Goal: Task Accomplishment & Management: Use online tool/utility

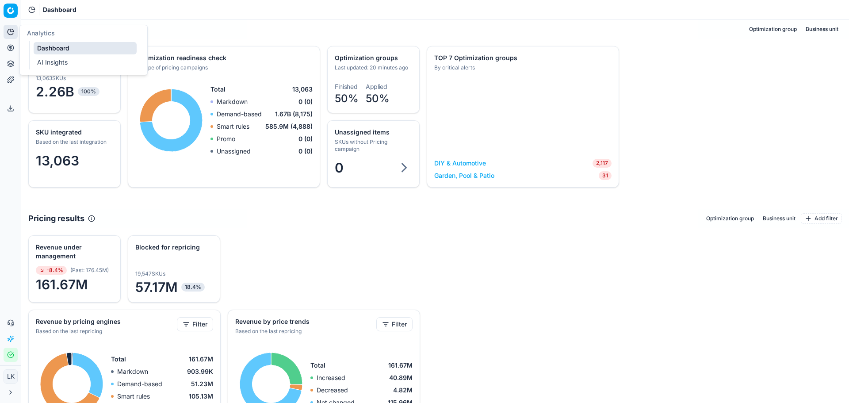
click at [13, 33] on icon at bounding box center [10, 31] width 7 height 7
click at [9, 49] on icon at bounding box center [10, 47] width 7 height 7
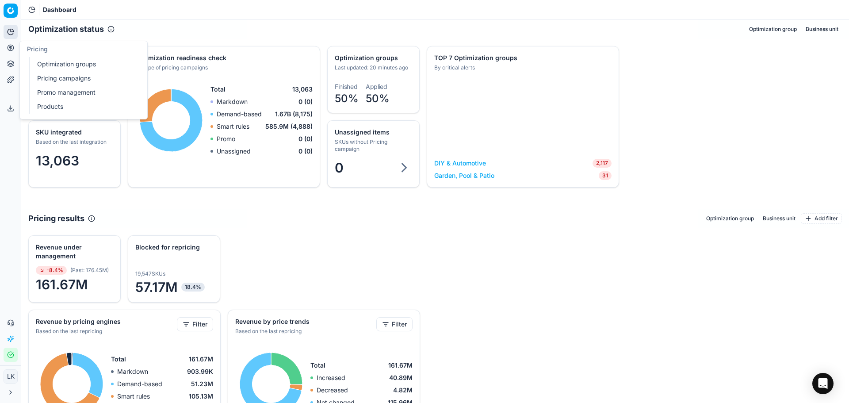
click at [9, 48] on icon at bounding box center [10, 47] width 7 height 7
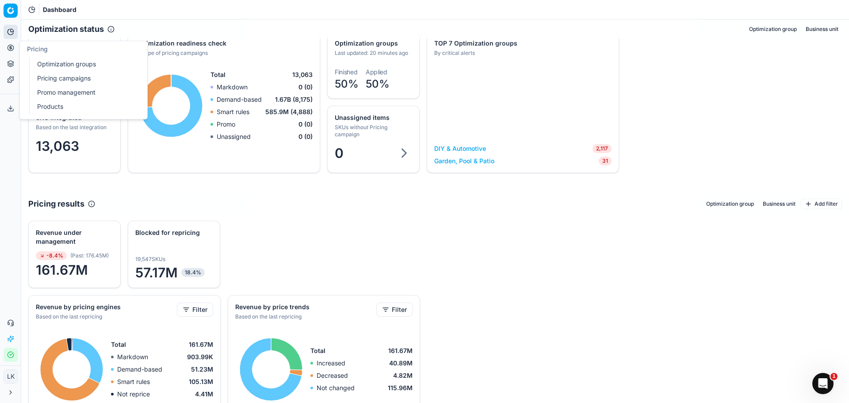
click at [57, 110] on link "Products" at bounding box center [85, 106] width 103 height 12
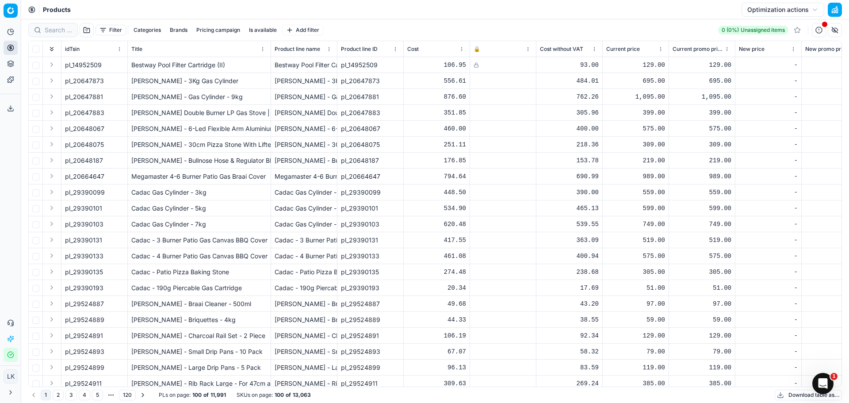
click at [179, 28] on button "Brands" at bounding box center [178, 30] width 25 height 11
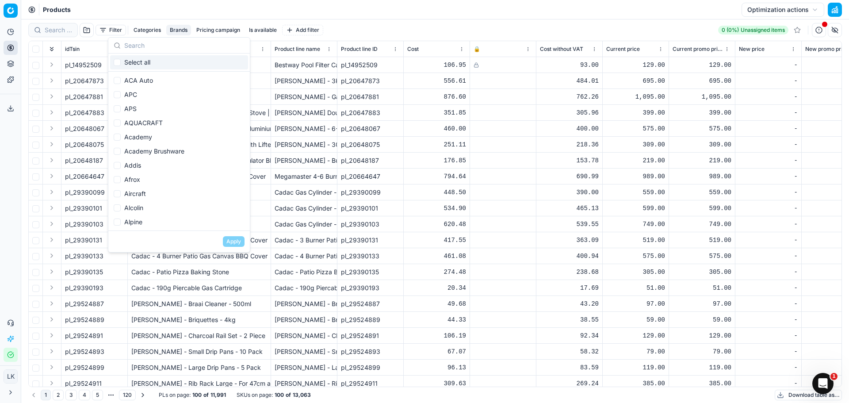
click at [168, 49] on input "text" at bounding box center [184, 46] width 120 height 18
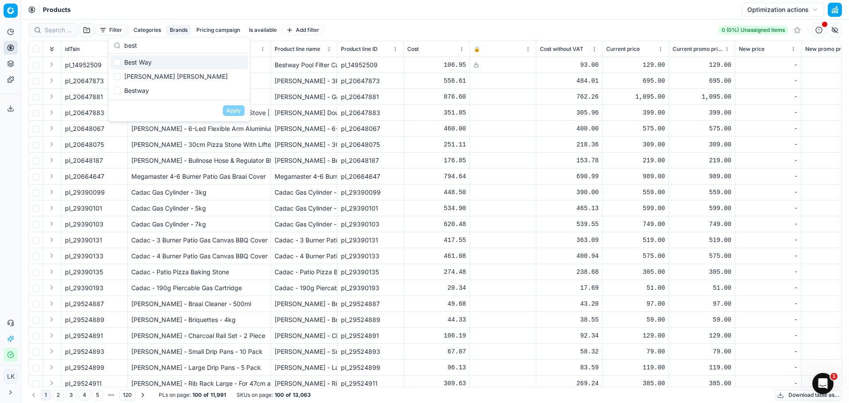
type input "best"
click at [172, 59] on div "Best Way" at bounding box center [179, 62] width 138 height 14
checkbox input "true"
click at [233, 108] on button "Apply" at bounding box center [234, 110] width 22 height 11
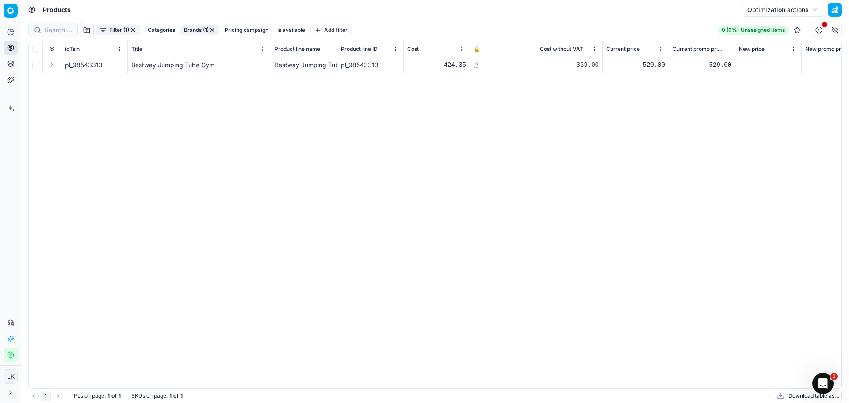
click at [196, 31] on button "Brands (1)" at bounding box center [199, 30] width 39 height 11
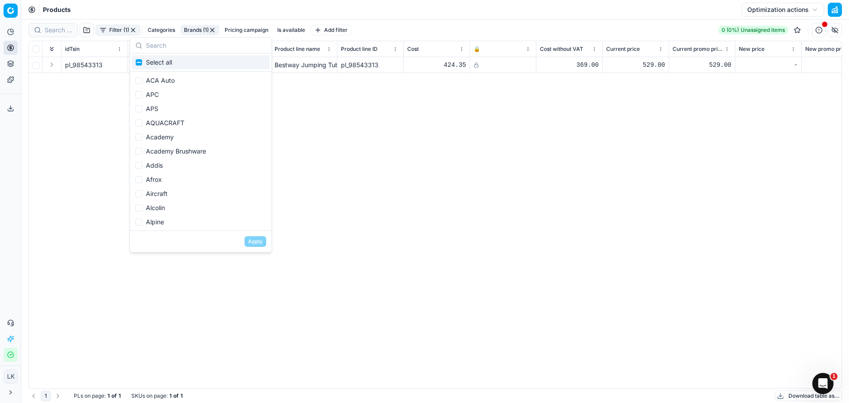
click at [175, 41] on input "text" at bounding box center [206, 46] width 120 height 18
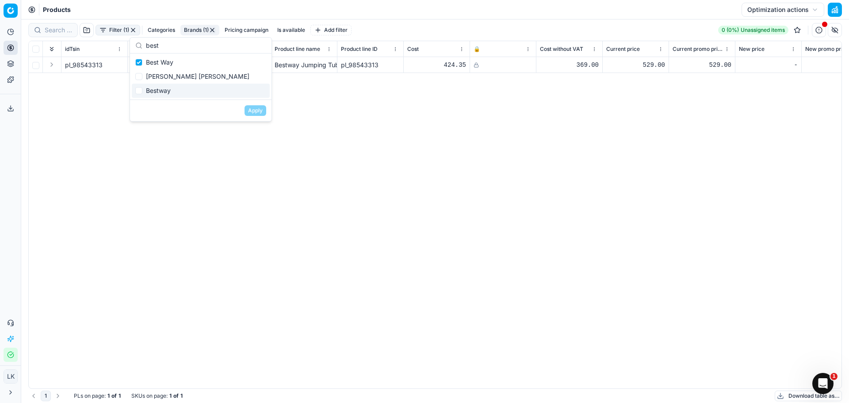
type input "best"
click at [159, 92] on div "Bestway" at bounding box center [201, 91] width 138 height 14
checkbox input "true"
click at [249, 108] on button "Apply" at bounding box center [256, 110] width 22 height 11
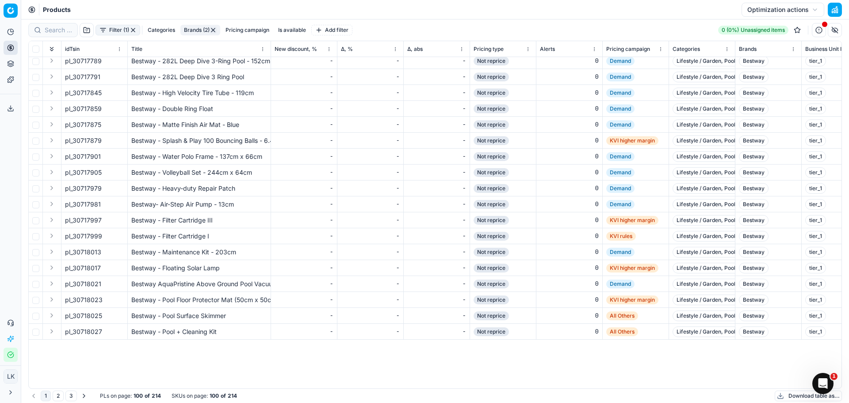
scroll to position [0, 995]
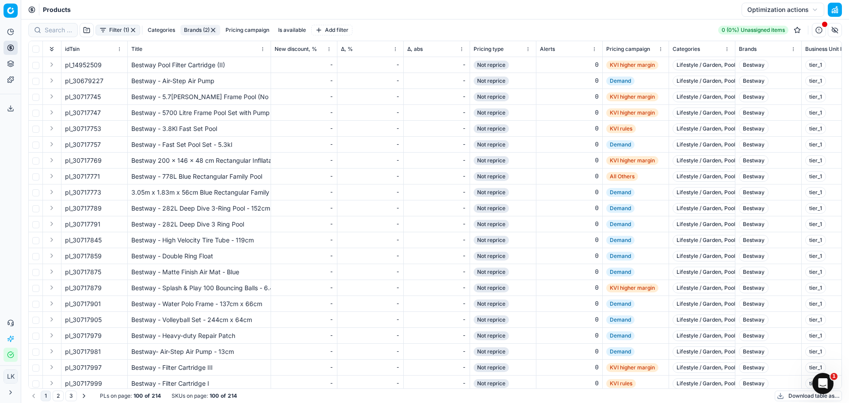
click at [202, 28] on button "Brands (2)" at bounding box center [200, 30] width 40 height 11
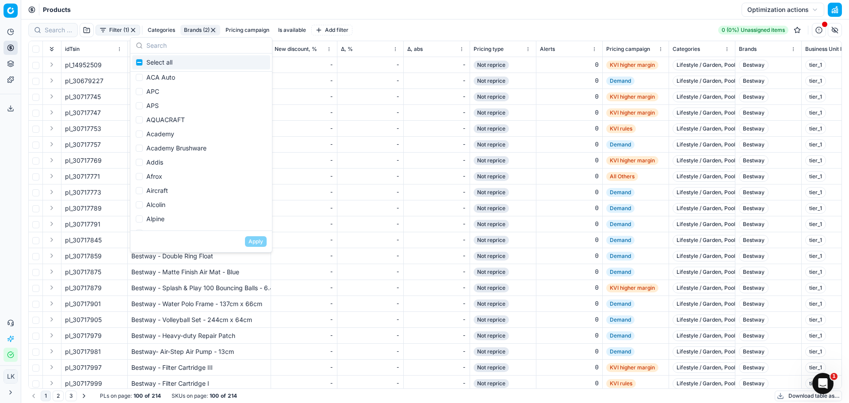
scroll to position [0, 0]
click at [161, 43] on input "text" at bounding box center [206, 46] width 120 height 18
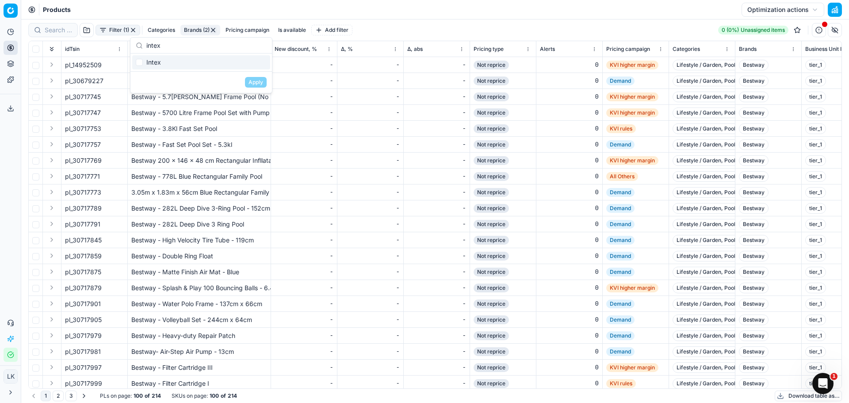
type input "intex"
click at [139, 65] on input "Suggestions" at bounding box center [139, 62] width 7 height 7
checkbox input "true"
click at [253, 85] on button "Apply" at bounding box center [256, 82] width 22 height 11
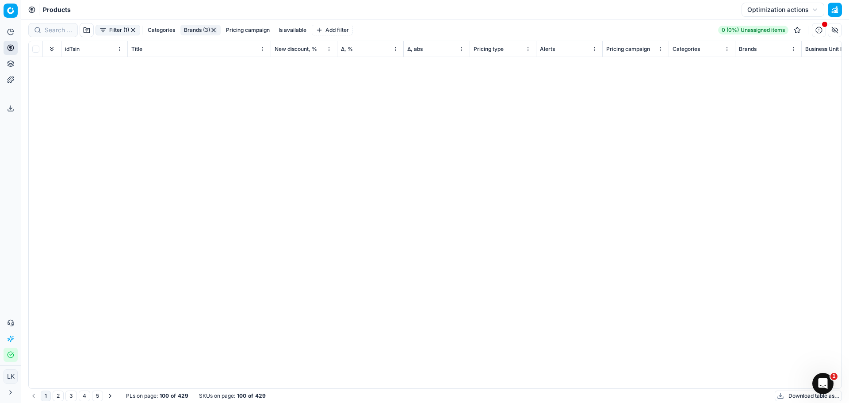
scroll to position [0, 995]
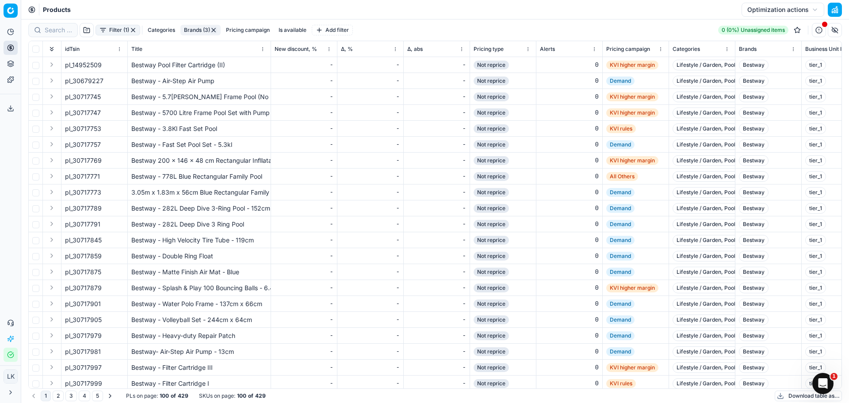
click at [200, 27] on button "Brands (3)" at bounding box center [200, 30] width 40 height 11
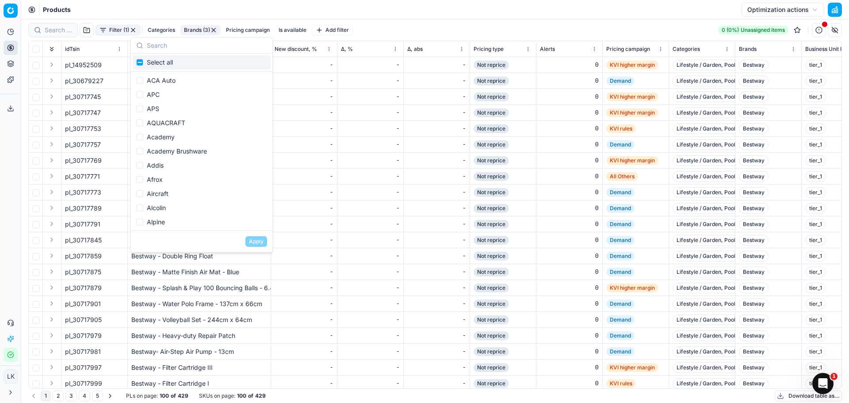
click at [166, 46] on input "text" at bounding box center [207, 46] width 120 height 18
click at [179, 47] on input "text" at bounding box center [207, 46] width 120 height 18
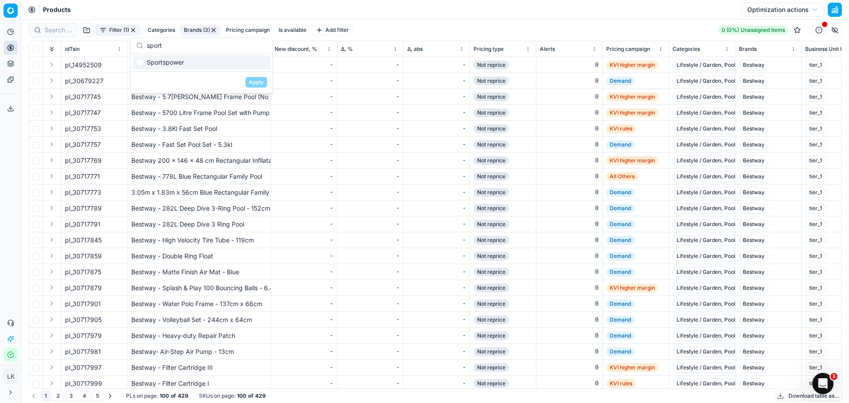
type input "sport"
click at [174, 66] on div "Sportspower" at bounding box center [202, 62] width 138 height 14
checkbox input "true"
click at [260, 80] on button "Apply" at bounding box center [256, 82] width 22 height 11
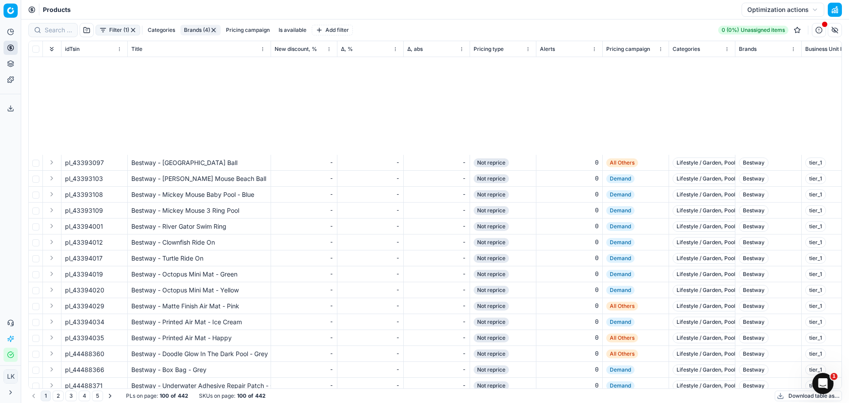
scroll to position [973, 995]
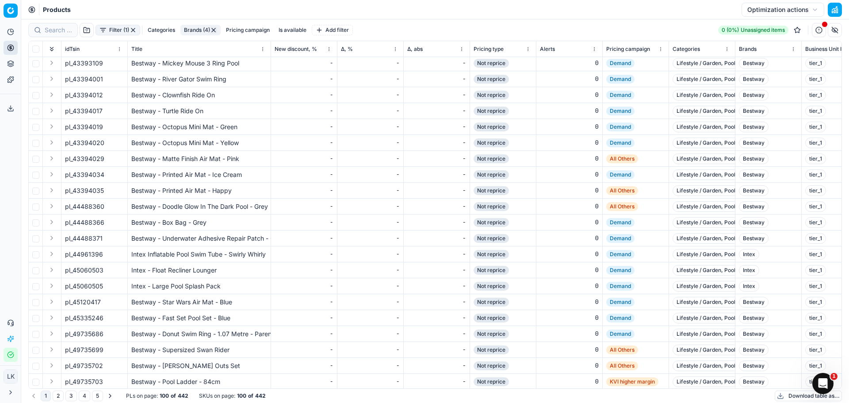
click at [843, 256] on div "Filter (1) Categories Brands (4) Pricing campaign Is available Add filter 0 (0%…" at bounding box center [435, 210] width 828 height 383
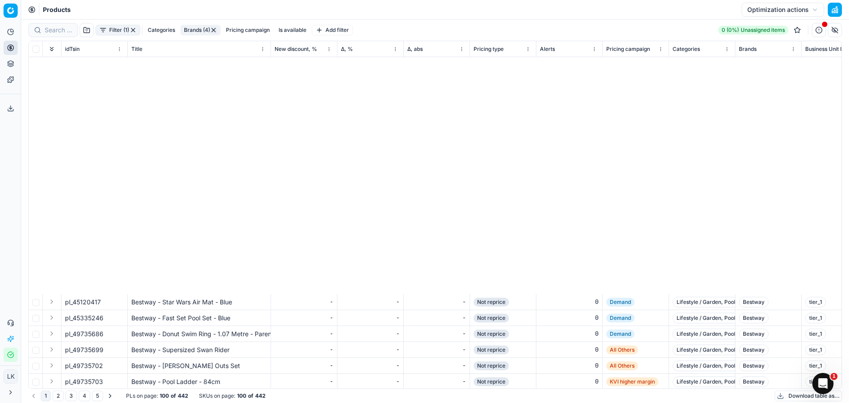
scroll to position [1267, 995]
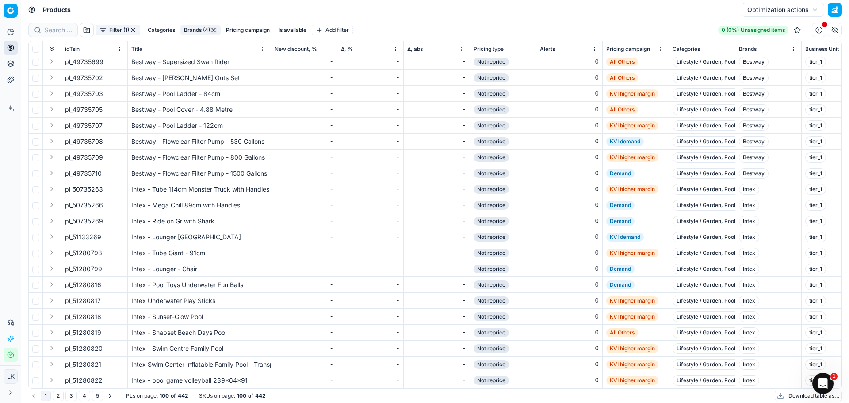
click at [98, 396] on button "5" at bounding box center [97, 395] width 11 height 11
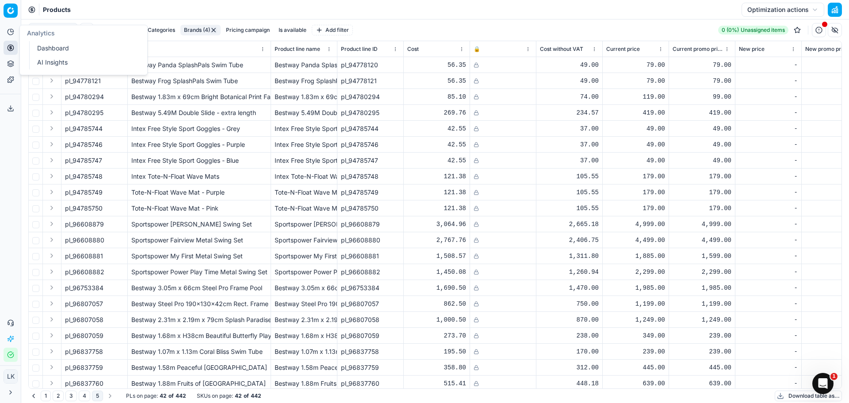
click at [11, 30] on icon at bounding box center [10, 31] width 7 height 7
click at [57, 78] on link "Pricing campaigns" at bounding box center [85, 78] width 103 height 12
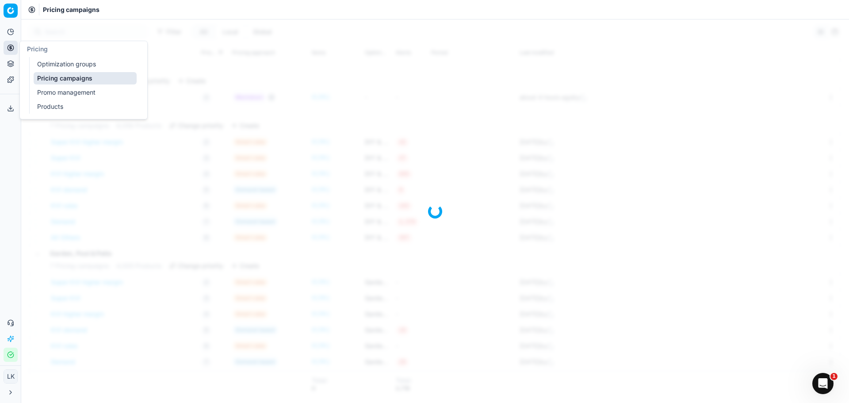
click at [57, 61] on link "Optimization groups" at bounding box center [85, 64] width 103 height 12
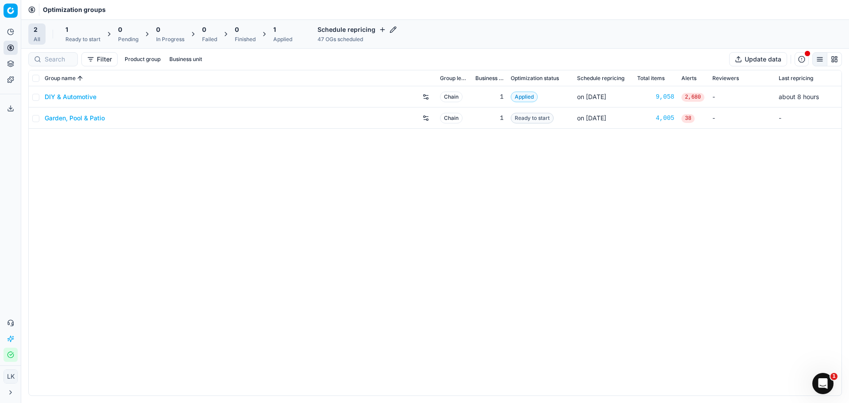
click at [389, 272] on div "DIY & Automotive Chain 1 Applied on [DATE] 9,058 2,680 - about 8 hours Garden, …" at bounding box center [435, 240] width 813 height 309
